Goal: Check status: Check status

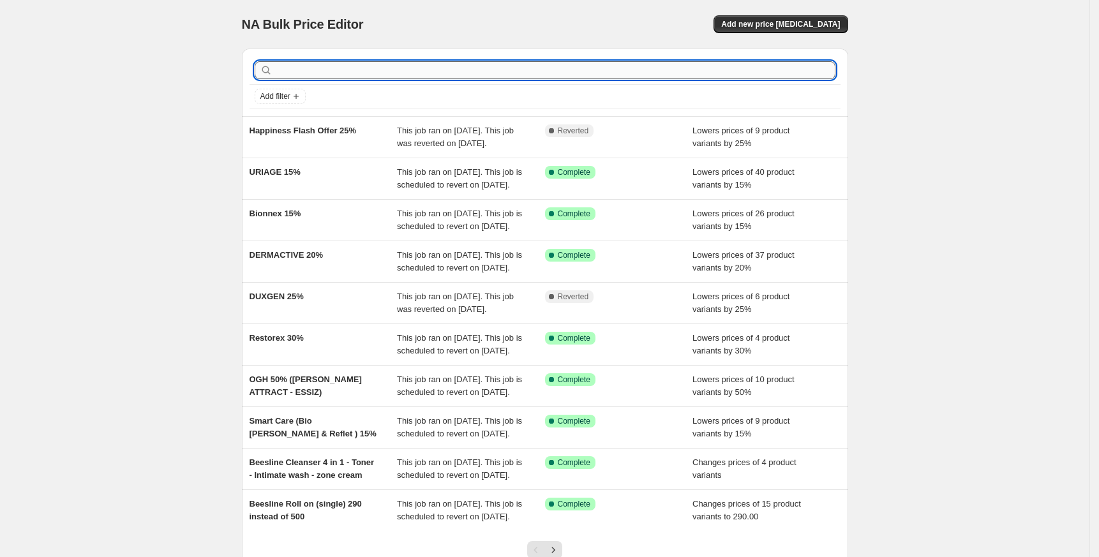
click at [361, 70] on input "text" at bounding box center [555, 70] width 560 height 18
type input "alij"
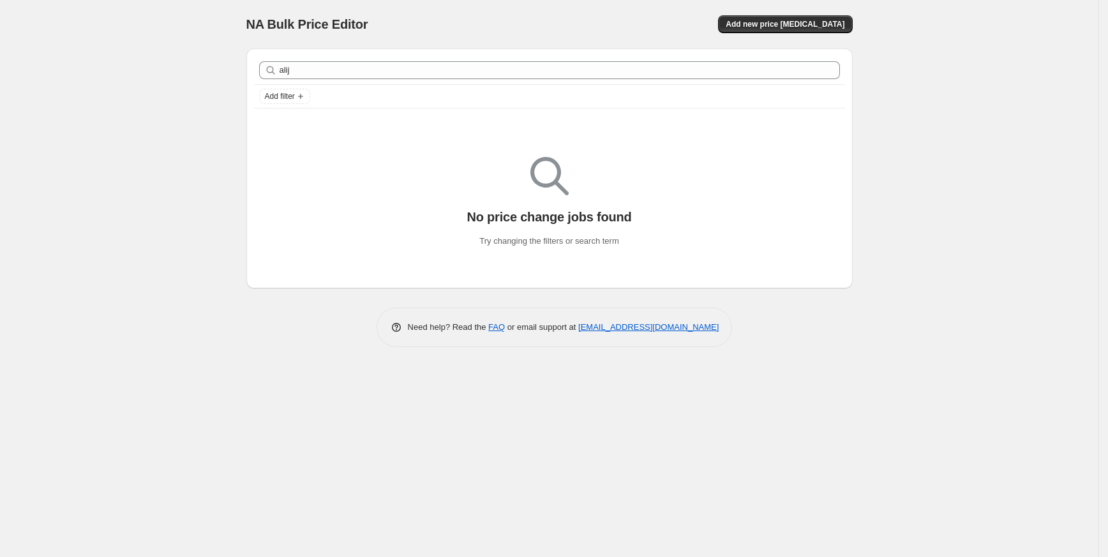
click at [374, 89] on div "Add filter" at bounding box center [549, 96] width 581 height 15
click at [362, 57] on div "alij Clear" at bounding box center [549, 70] width 591 height 28
click at [357, 59] on div "alij Clear" at bounding box center [549, 70] width 591 height 28
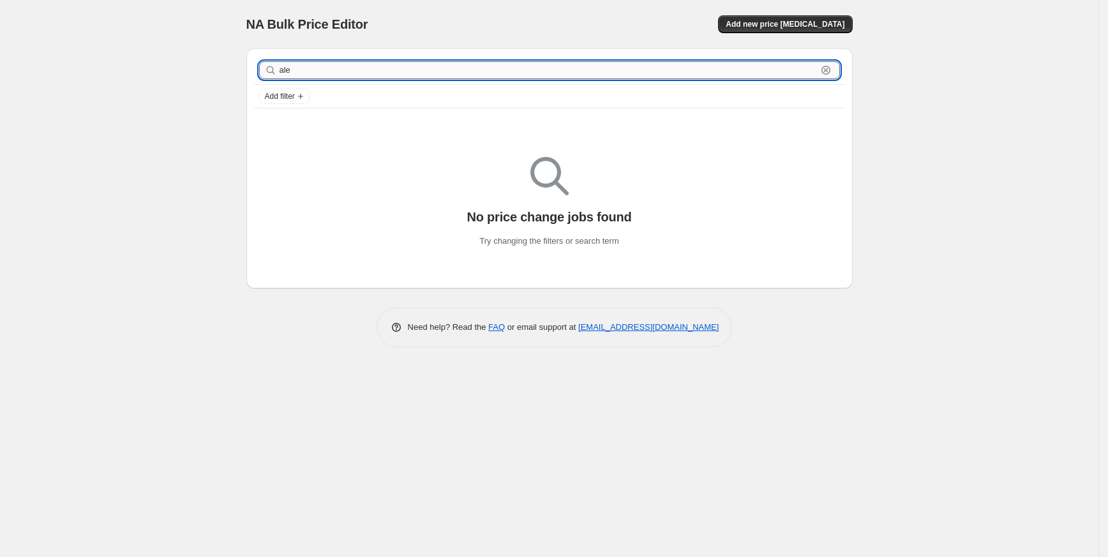
type input "alej"
click at [354, 69] on input "alej" at bounding box center [548, 70] width 537 height 18
type input "bless"
click at [354, 69] on input "bless" at bounding box center [548, 70] width 537 height 18
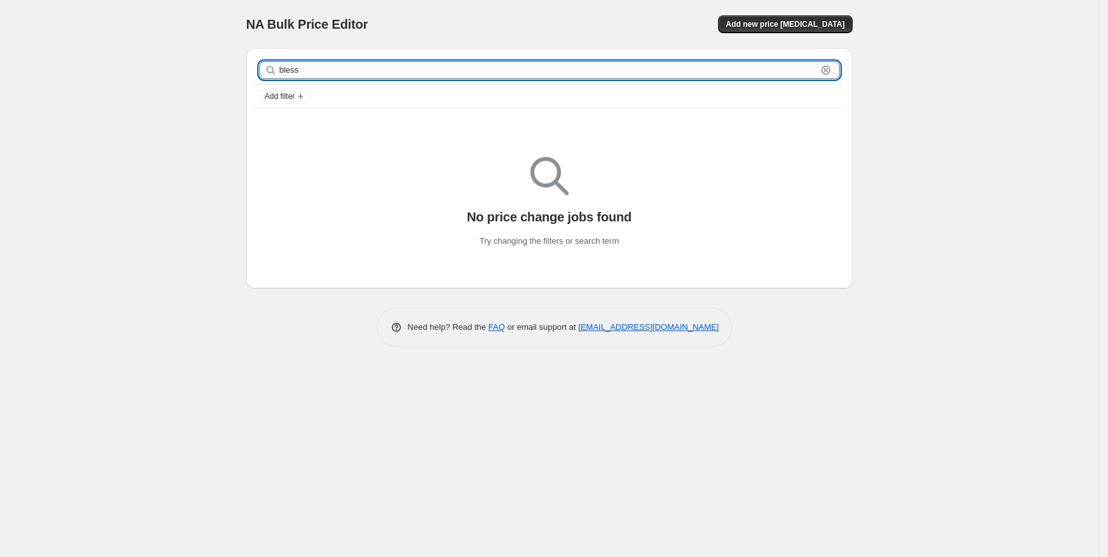
click at [354, 69] on input "bless" at bounding box center [548, 70] width 537 height 18
type input "u- rich"
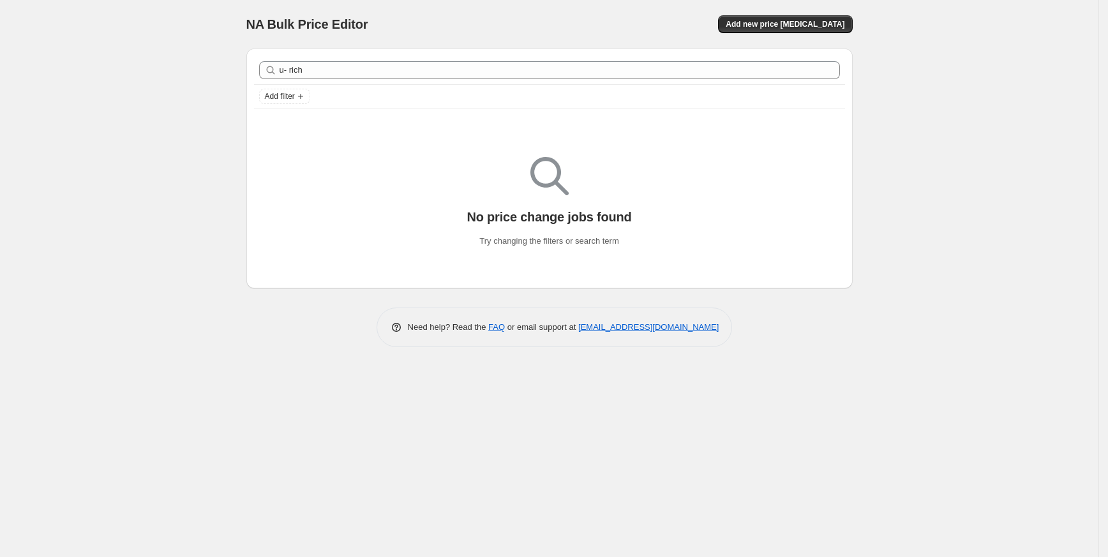
click at [328, 56] on div "u- rich Clear" at bounding box center [549, 70] width 591 height 28
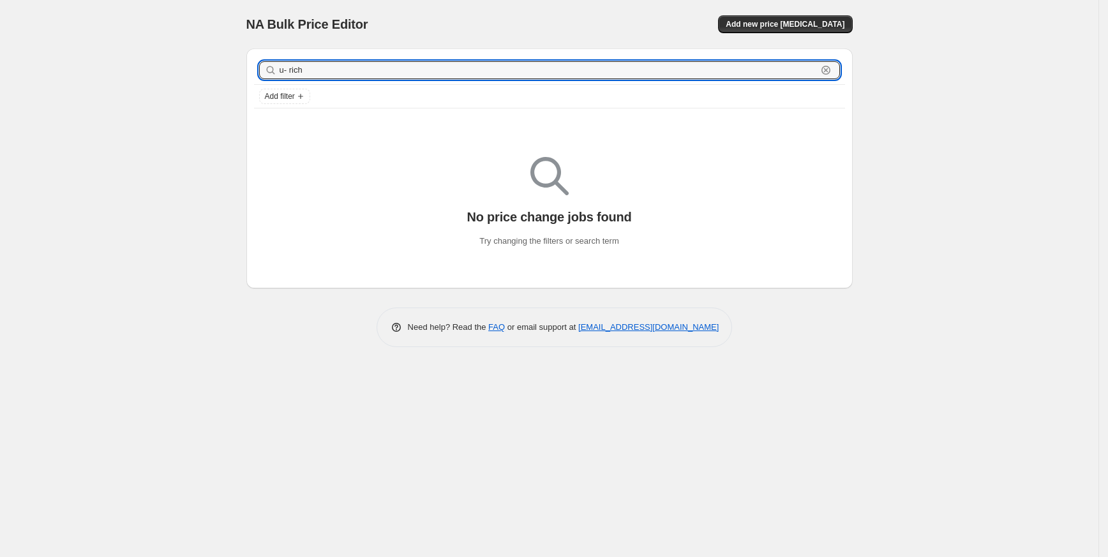
drag, startPoint x: 328, startPoint y: 70, endPoint x: 239, endPoint y: 73, distance: 89.4
click at [239, 73] on div "u- rich Clear Add filter No price change jobs found Try changing the filters or…" at bounding box center [544, 163] width 616 height 250
type input "telo"
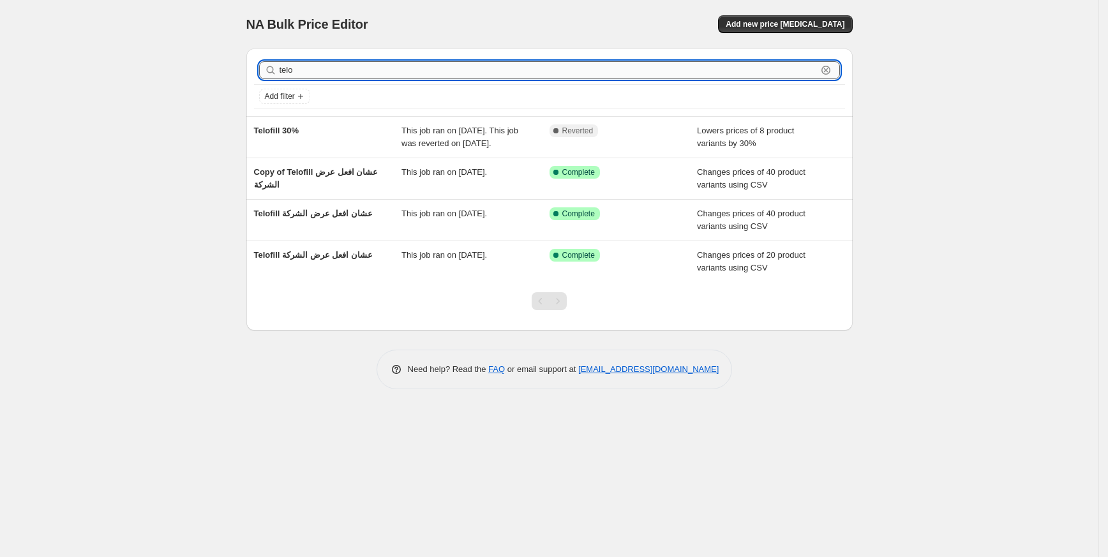
click at [463, 74] on input "telo" at bounding box center [548, 70] width 537 height 18
type input "bio"
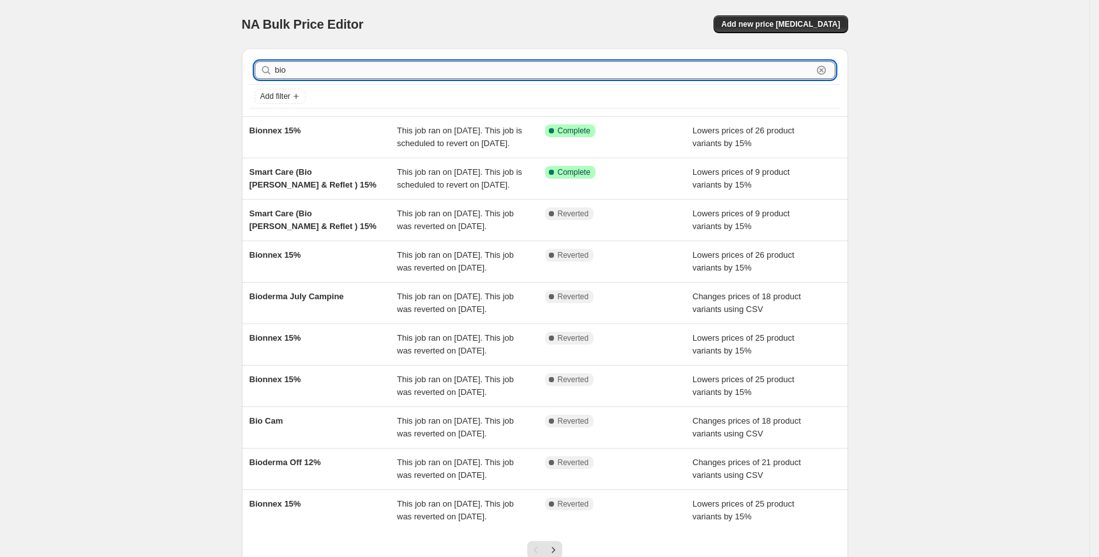
click at [296, 71] on input "bio" at bounding box center [543, 70] width 537 height 18
click at [311, 68] on input "bio" at bounding box center [543, 70] width 537 height 18
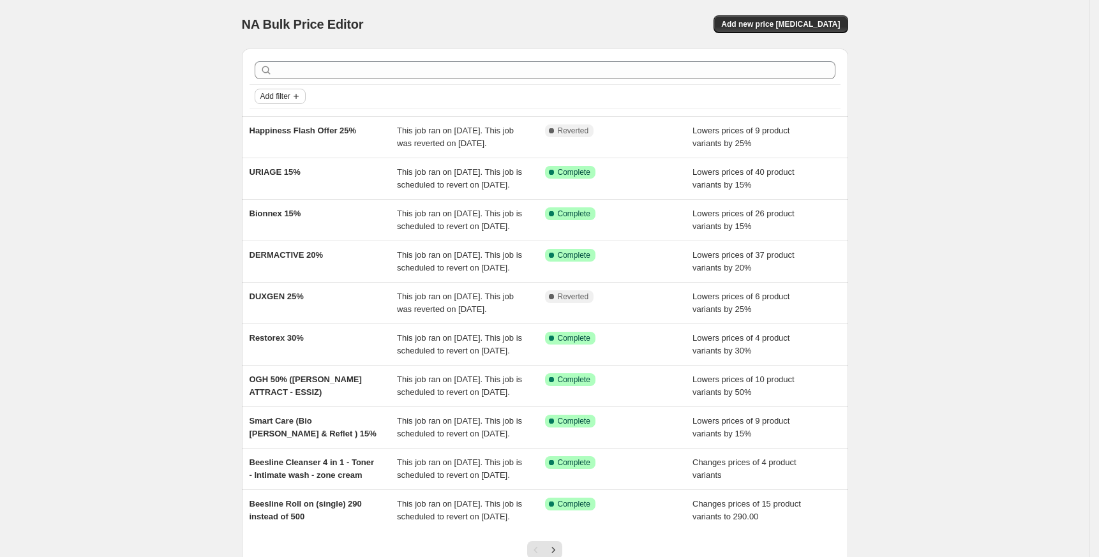
click at [290, 94] on span "Add filter" at bounding box center [275, 96] width 30 height 10
click at [272, 121] on span "Job status" at bounding box center [286, 122] width 38 height 10
click at [287, 128] on span "Pending" at bounding box center [298, 124] width 31 height 10
click at [278, 128] on input "Pending" at bounding box center [272, 124] width 10 height 10
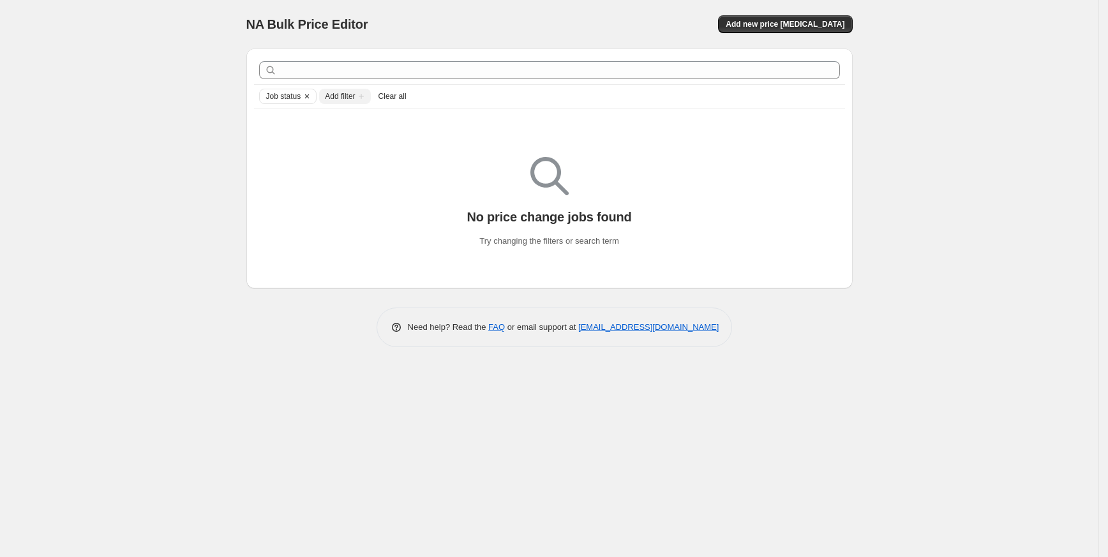
click at [290, 100] on span "Job status" at bounding box center [283, 96] width 35 height 10
click at [295, 139] on span "Queued" at bounding box center [297, 142] width 29 height 10
click at [278, 139] on input "Queued" at bounding box center [272, 142] width 10 height 10
click at [295, 94] on span "Job status" at bounding box center [283, 96] width 35 height 10
click at [300, 127] on span "Pending" at bounding box center [298, 124] width 31 height 10
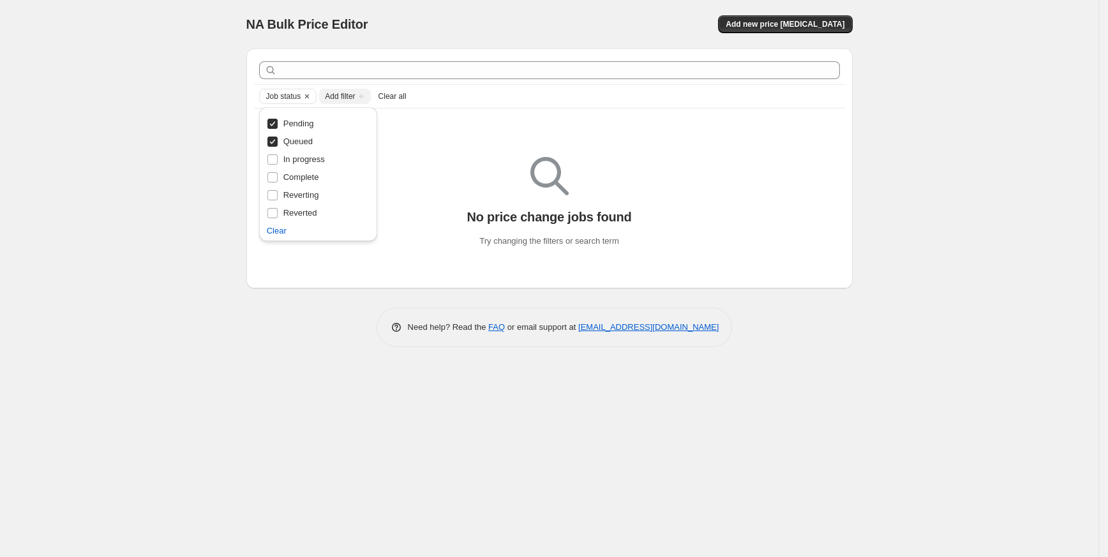
click at [278, 127] on input "Pending" at bounding box center [272, 124] width 10 height 10
click at [294, 98] on span "Job status" at bounding box center [283, 96] width 35 height 10
click at [295, 140] on span "Queued" at bounding box center [297, 142] width 29 height 10
click at [278, 140] on input "Queued" at bounding box center [272, 142] width 10 height 10
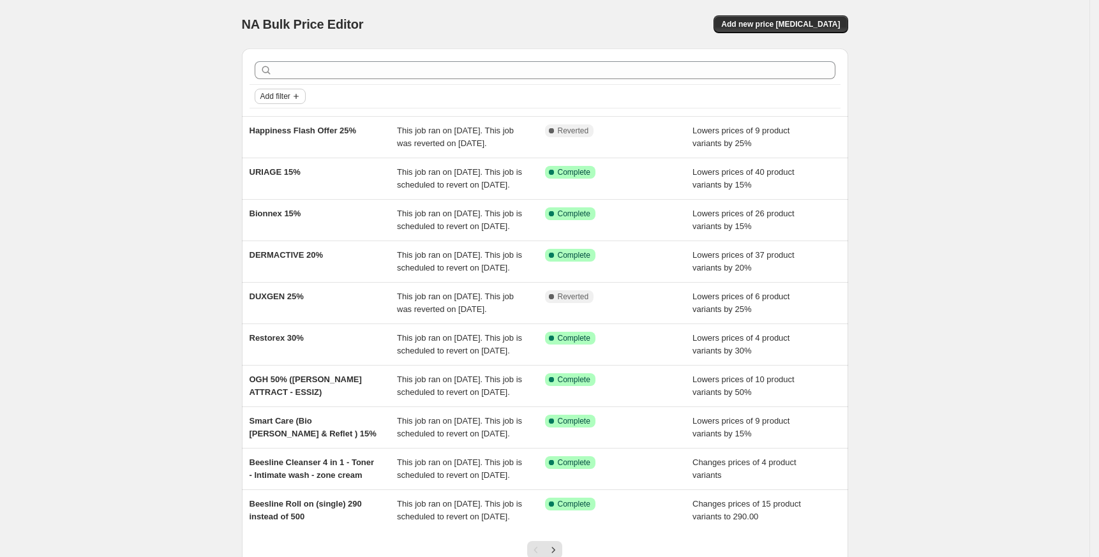
click at [291, 103] on button "Add filter" at bounding box center [280, 96] width 51 height 15
click at [287, 114] on button "Job status" at bounding box center [285, 121] width 45 height 20
click at [287, 165] on span "In progress" at bounding box center [303, 159] width 41 height 13
click at [278, 165] on input "In progress" at bounding box center [272, 159] width 10 height 10
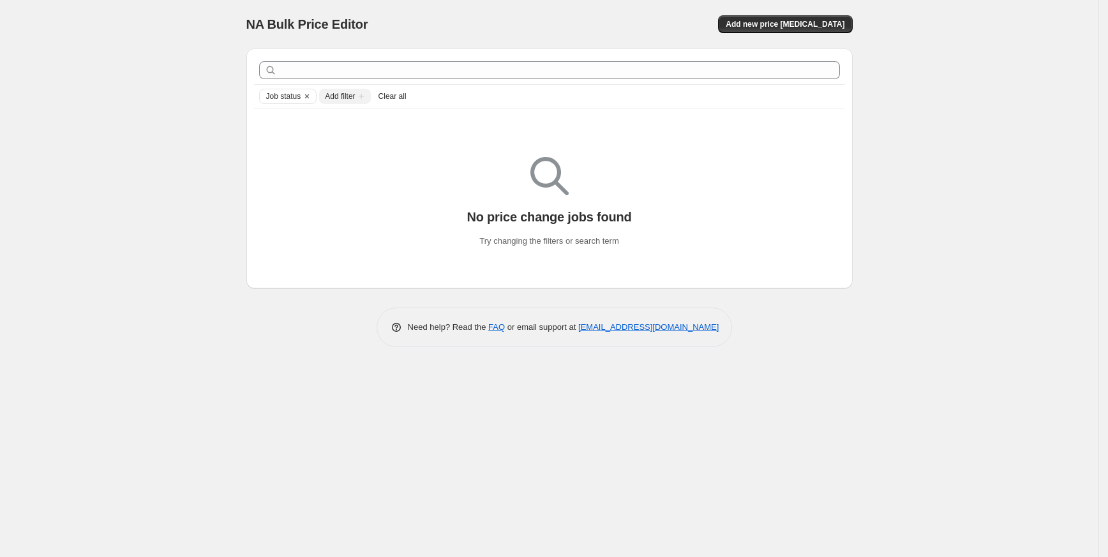
click at [290, 100] on span "Job status" at bounding box center [283, 96] width 35 height 10
click at [296, 174] on span "Complete" at bounding box center [301, 177] width 36 height 10
click at [278, 174] on input "Complete" at bounding box center [272, 177] width 10 height 10
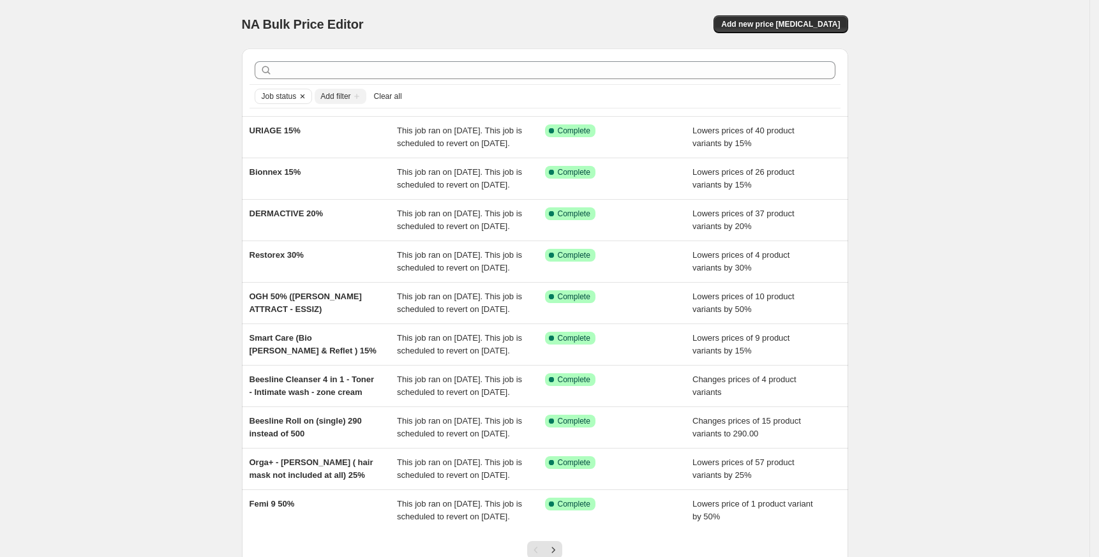
click at [290, 101] on span "Job status" at bounding box center [279, 96] width 35 height 10
click at [302, 155] on span "In progress" at bounding box center [303, 159] width 41 height 10
click at [278, 155] on input "In progress" at bounding box center [272, 159] width 10 height 10
click at [183, 160] on div "NA Bulk Price Editor. This page is ready NA Bulk Price Editor Add new price [ME…" at bounding box center [544, 328] width 1089 height 657
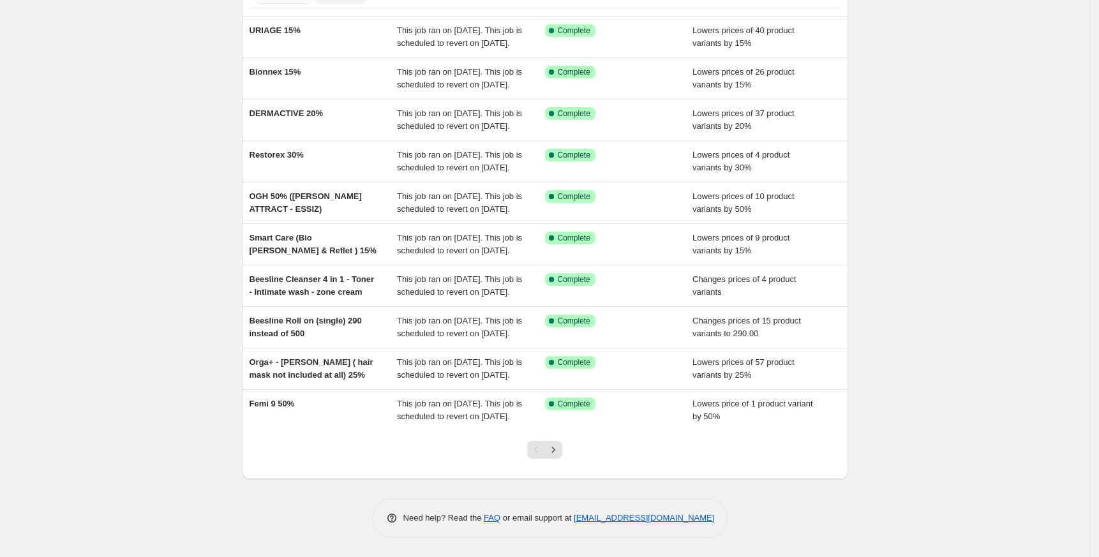
scroll to position [228, 0]
click at [561, 442] on button "Next" at bounding box center [553, 450] width 18 height 18
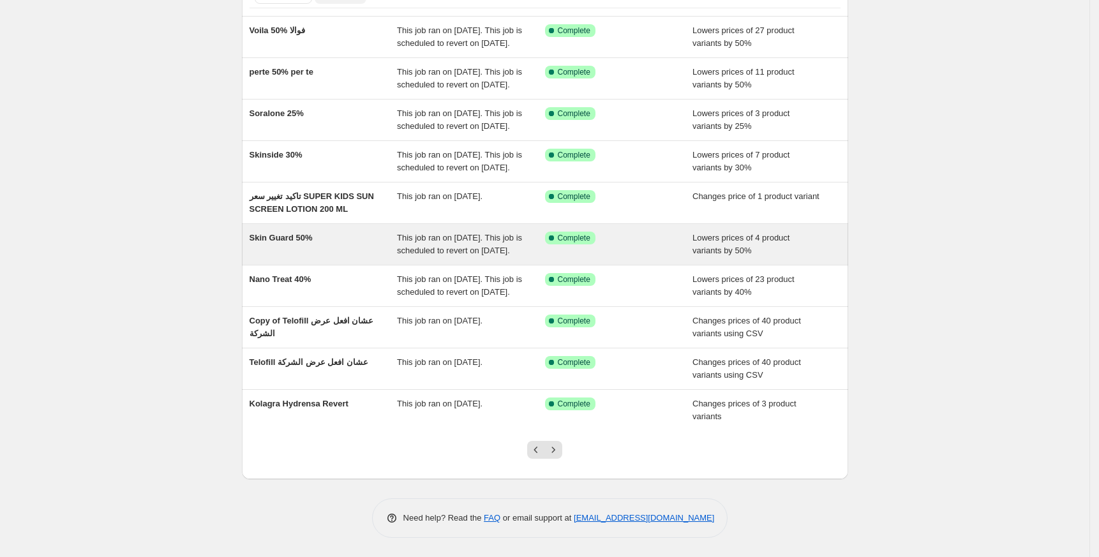
scroll to position [177, 0]
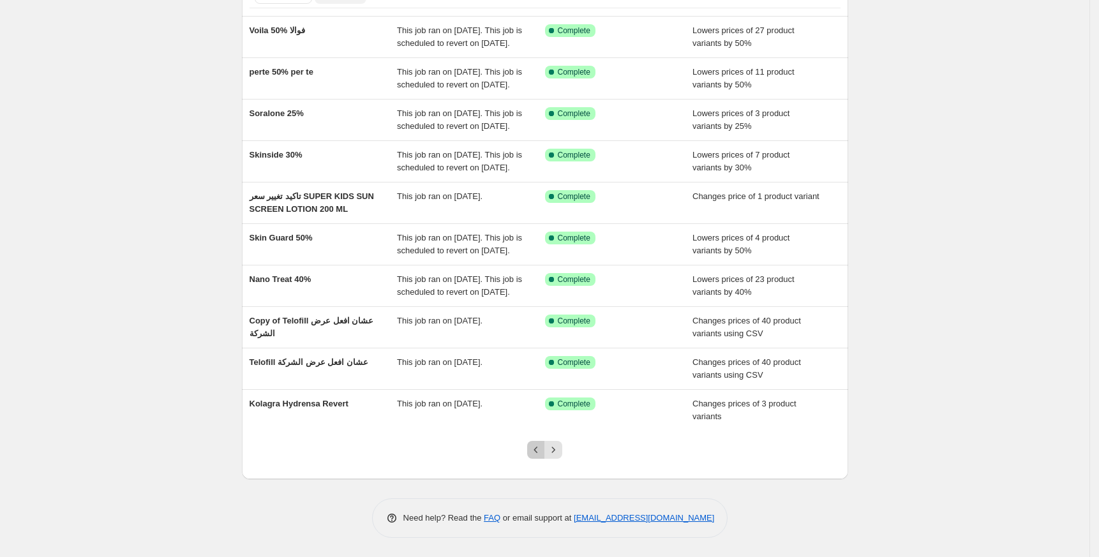
click at [542, 449] on icon "Previous" at bounding box center [536, 450] width 13 height 13
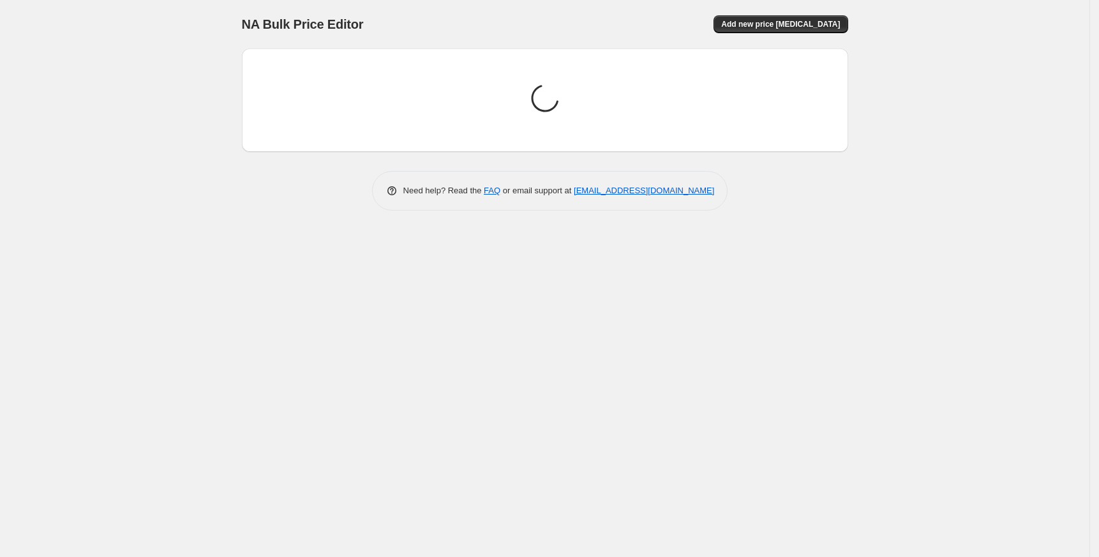
scroll to position [0, 0]
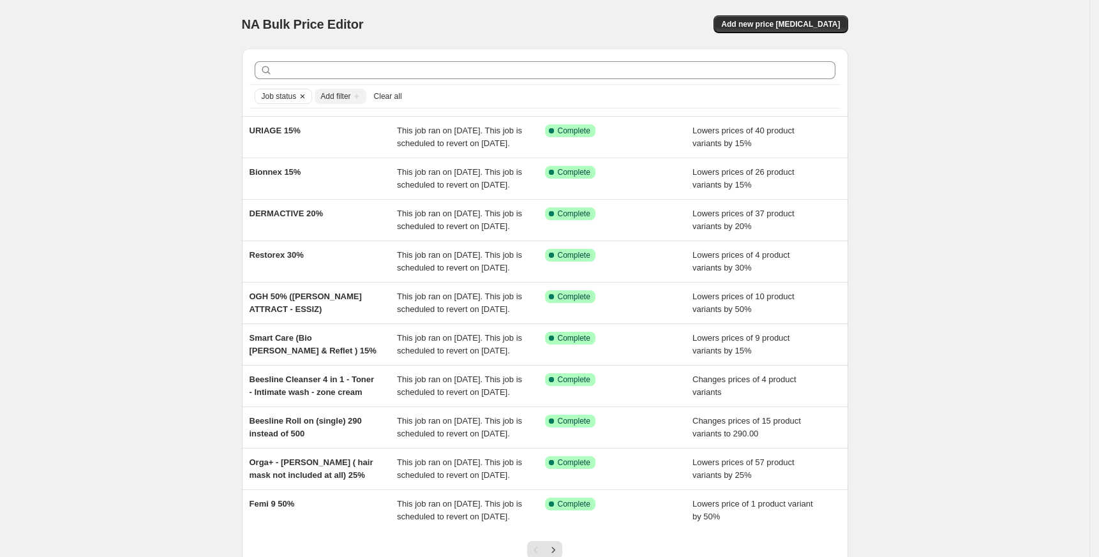
click at [274, 99] on span "Job status" at bounding box center [279, 96] width 35 height 10
click at [294, 139] on span "Queued" at bounding box center [297, 142] width 29 height 10
click at [278, 139] on input "Queued" at bounding box center [272, 142] width 10 height 10
click at [280, 96] on span "Job status" at bounding box center [279, 96] width 35 height 10
click at [304, 137] on span "Queued" at bounding box center [297, 142] width 29 height 10
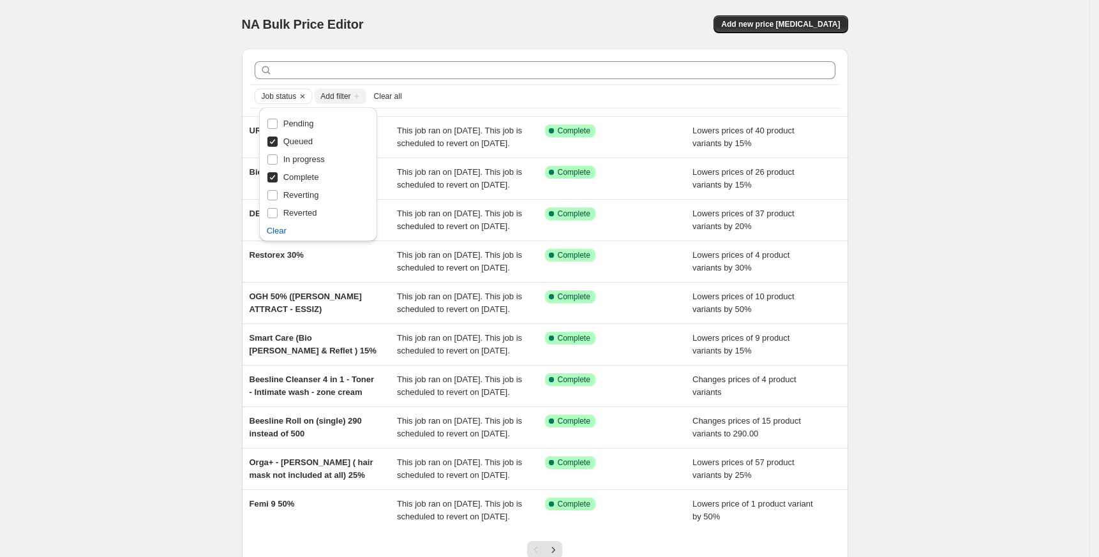
click at [278, 137] on input "Queued" at bounding box center [272, 142] width 10 height 10
